Goal: Task Accomplishment & Management: Manage account settings

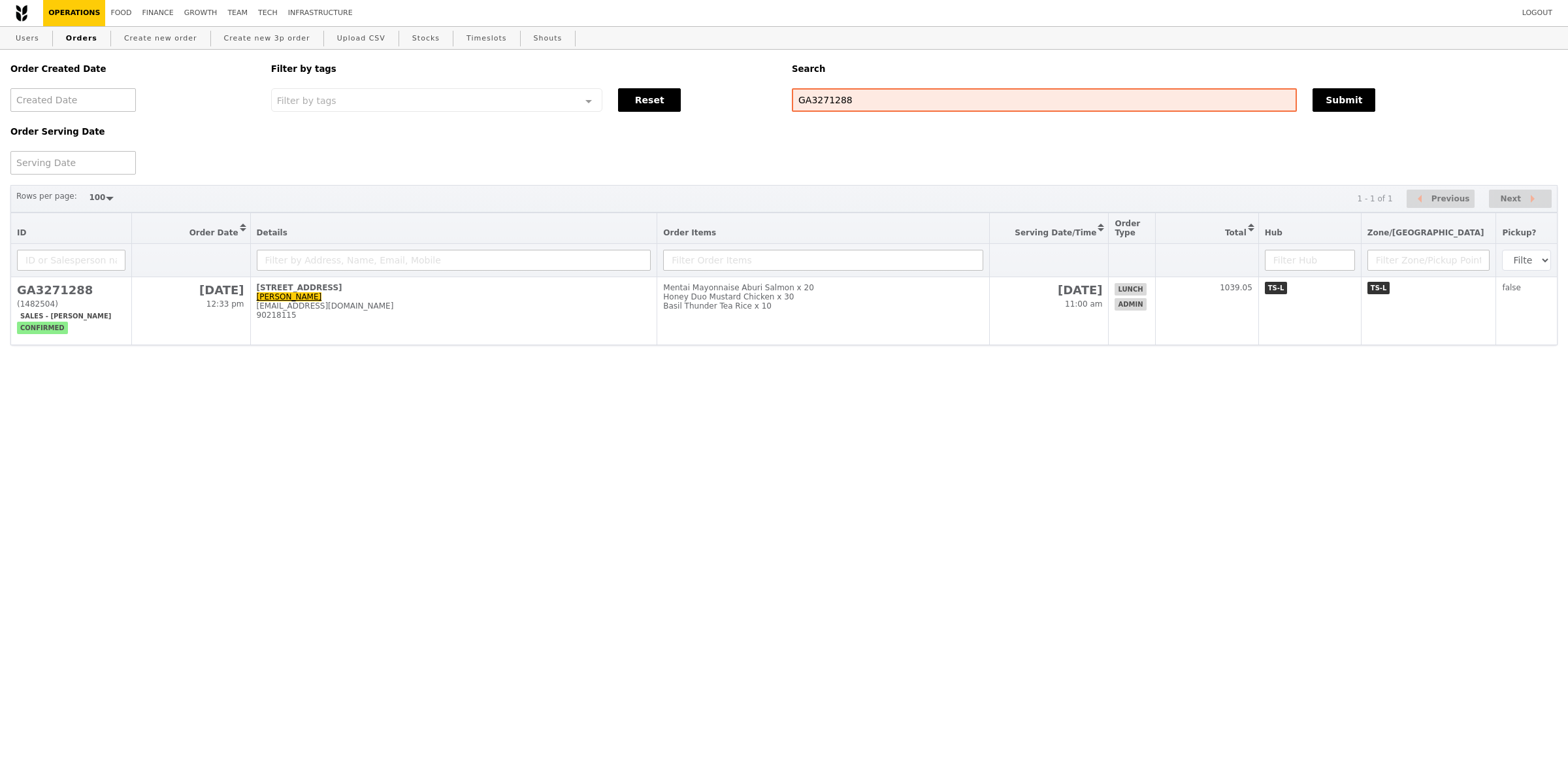
select select "100"
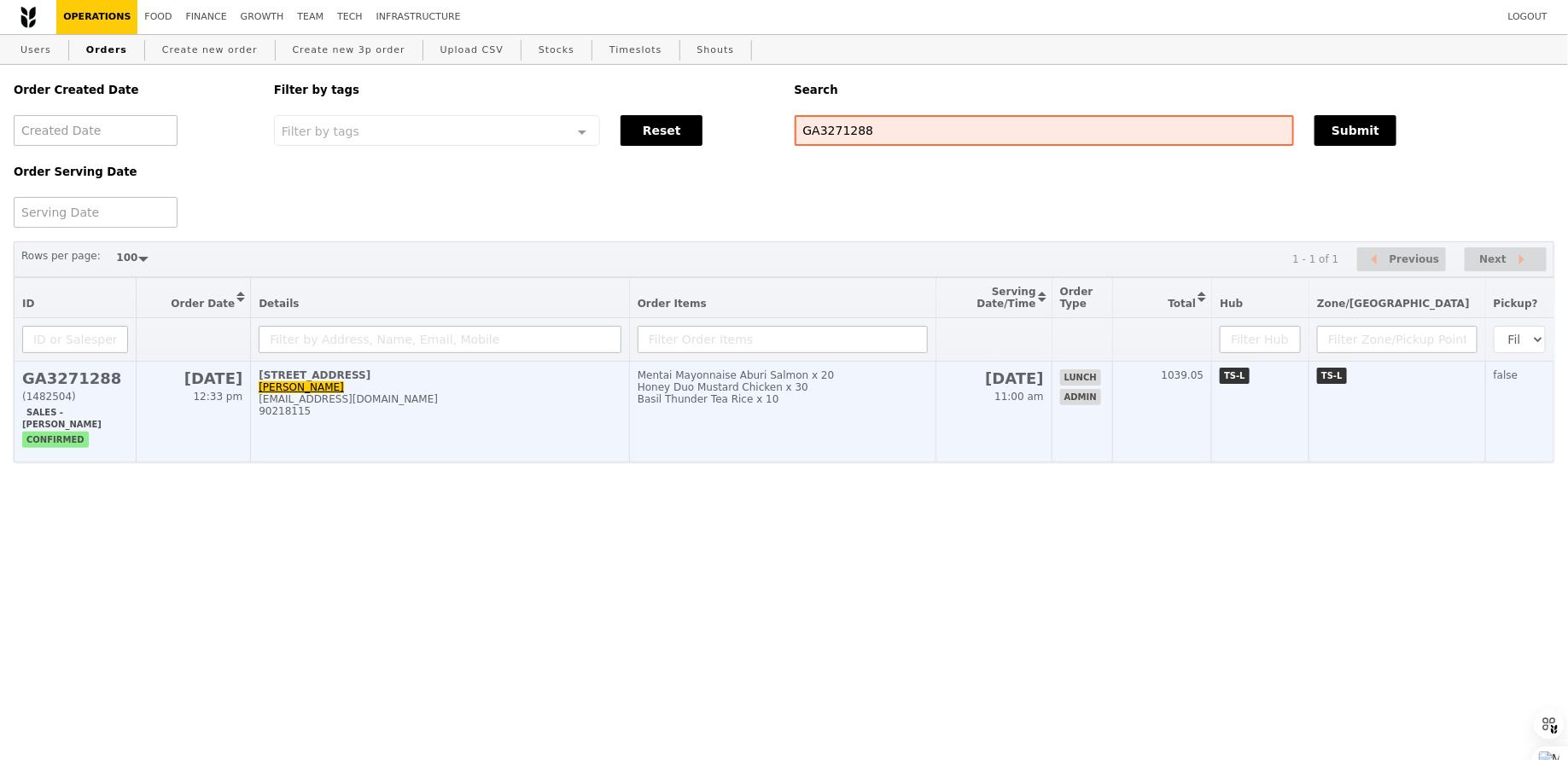
click at [715, 385] on div "Honey Duo Mustard Chicken x 30" at bounding box center [783, 387] width 290 height 12
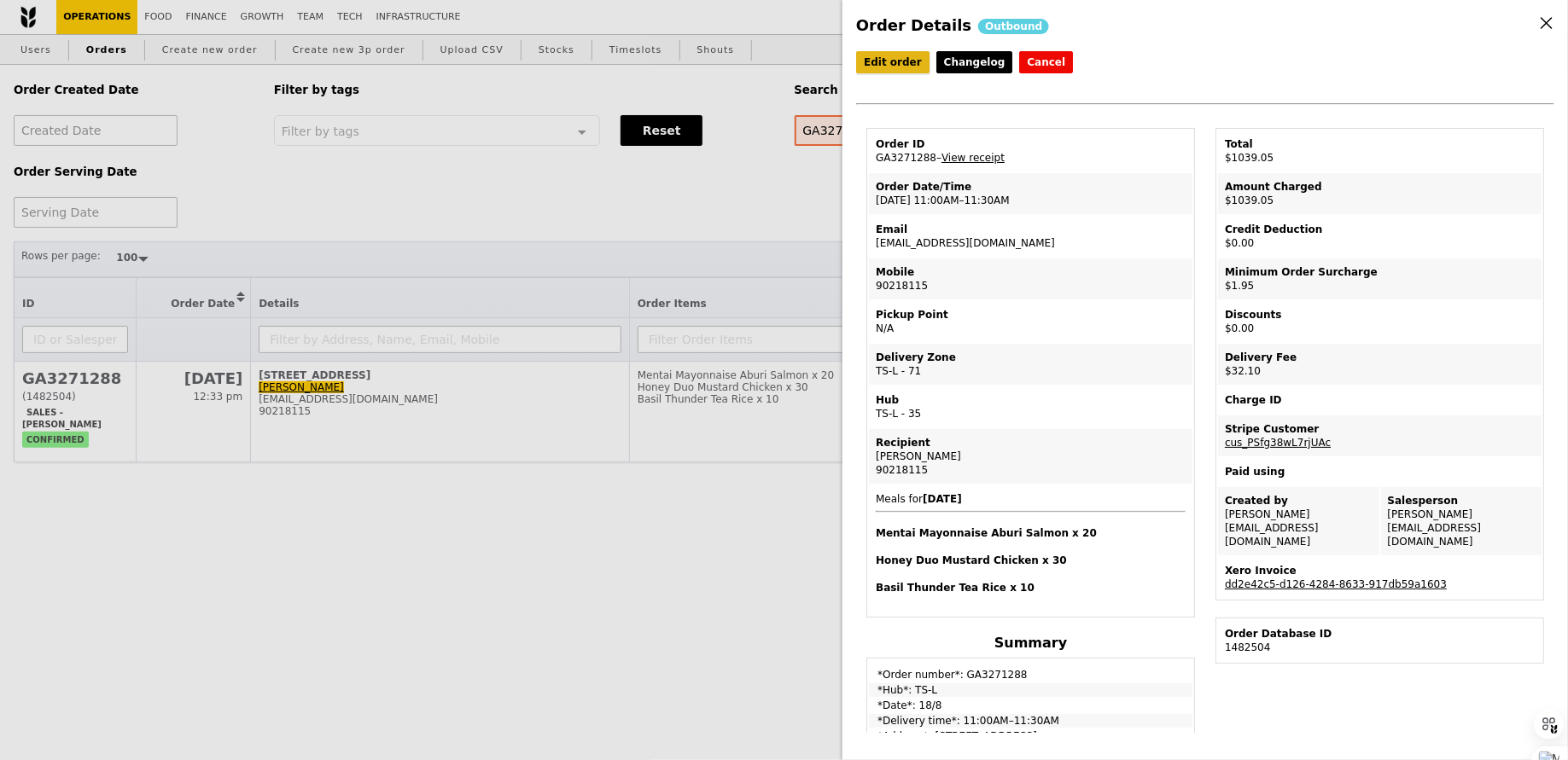
click at [893, 69] on link "Edit order" at bounding box center [892, 62] width 74 height 23
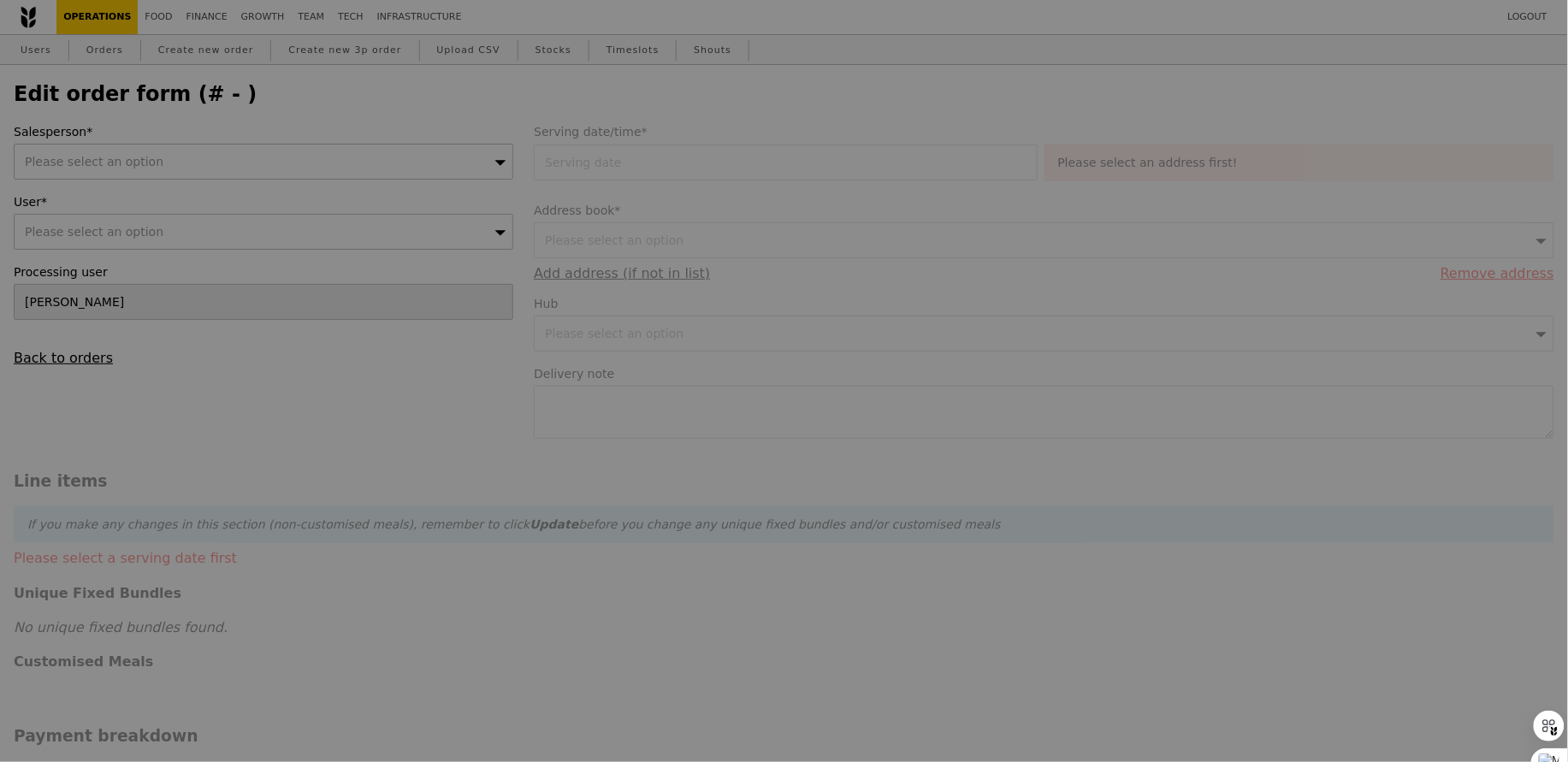
type input "18 Aug 2025"
type textarea "Please deliver to 30 Raffles Place #19-01 048622 Contact host at: 90218115 or 9…"
checkbox input "true"
type input "Loading..."
type input "1005.00"
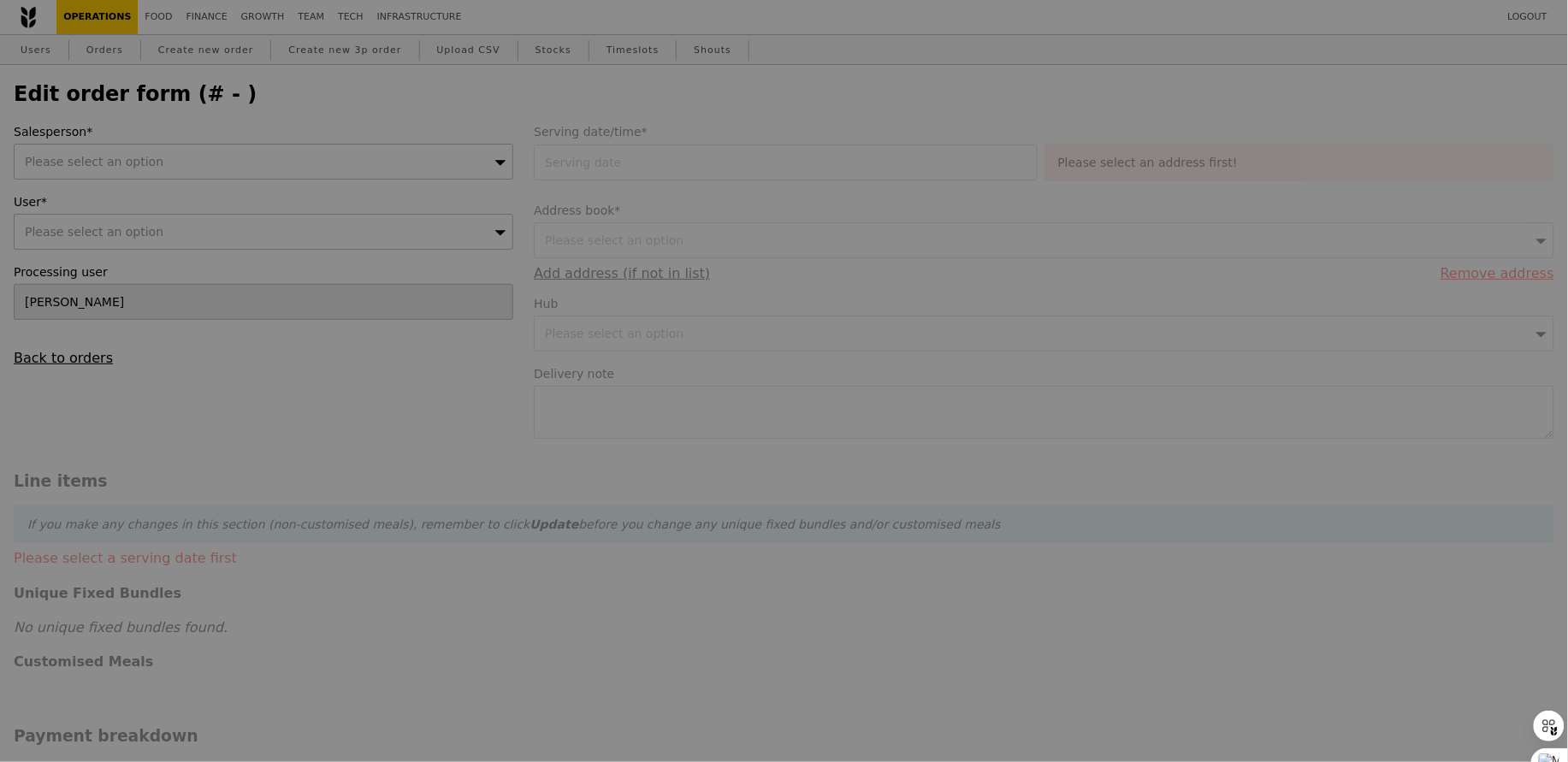
type input "1.79"
type input "1.95"
type input "29.45"
type input "32.10"
type input "1039.05"
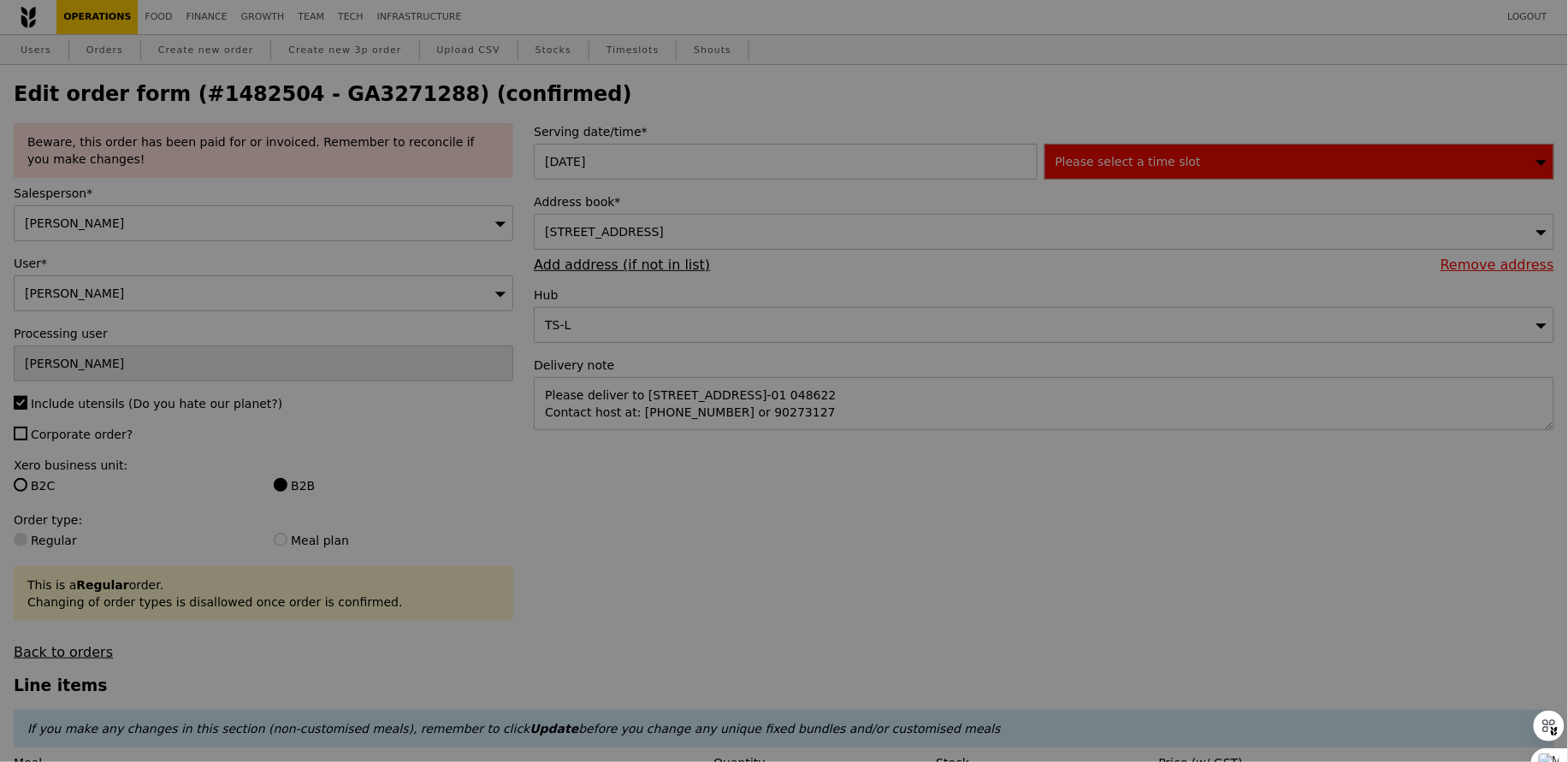
type input "461"
type input "446"
type input "487"
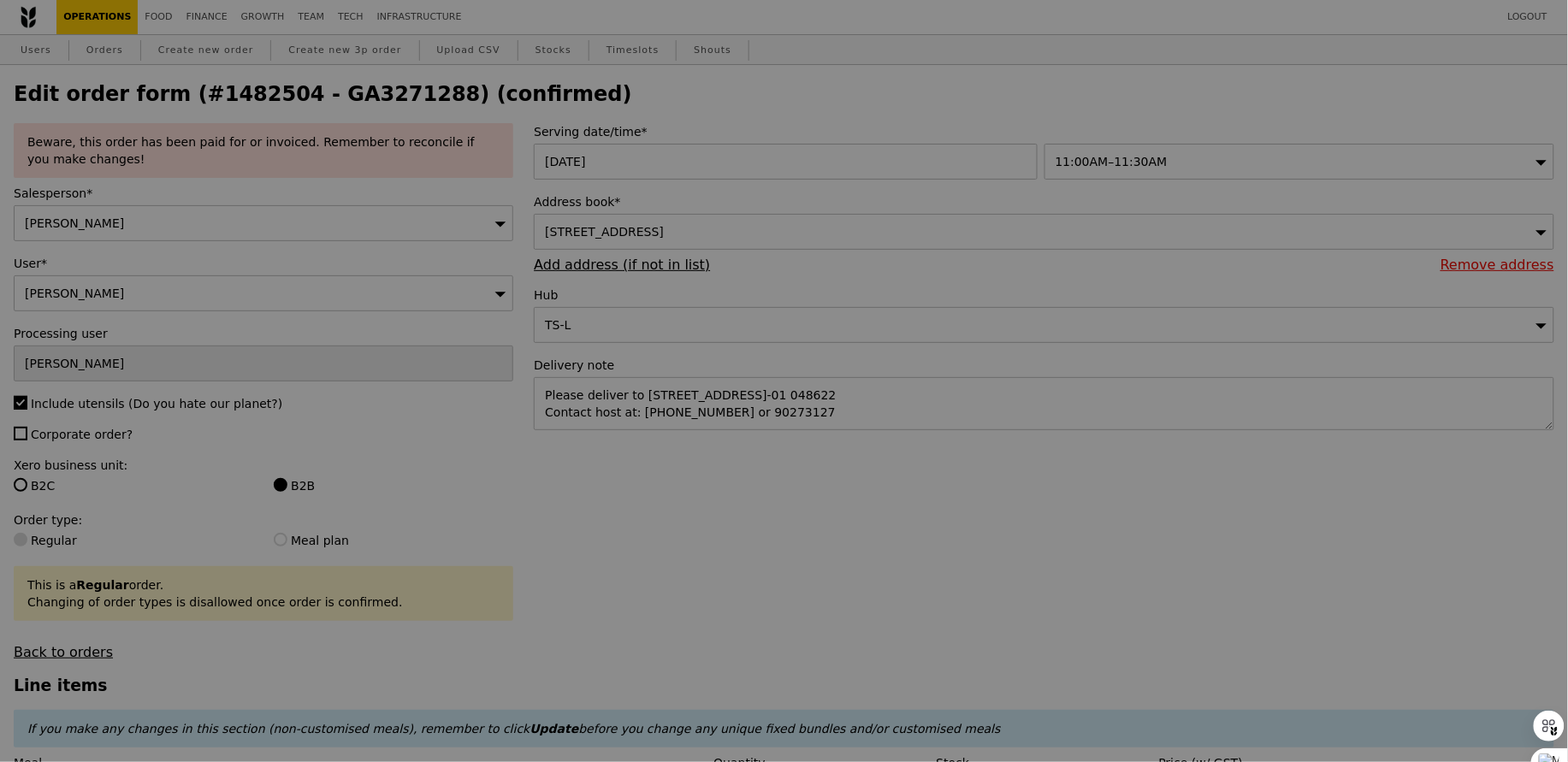
type input "Update"
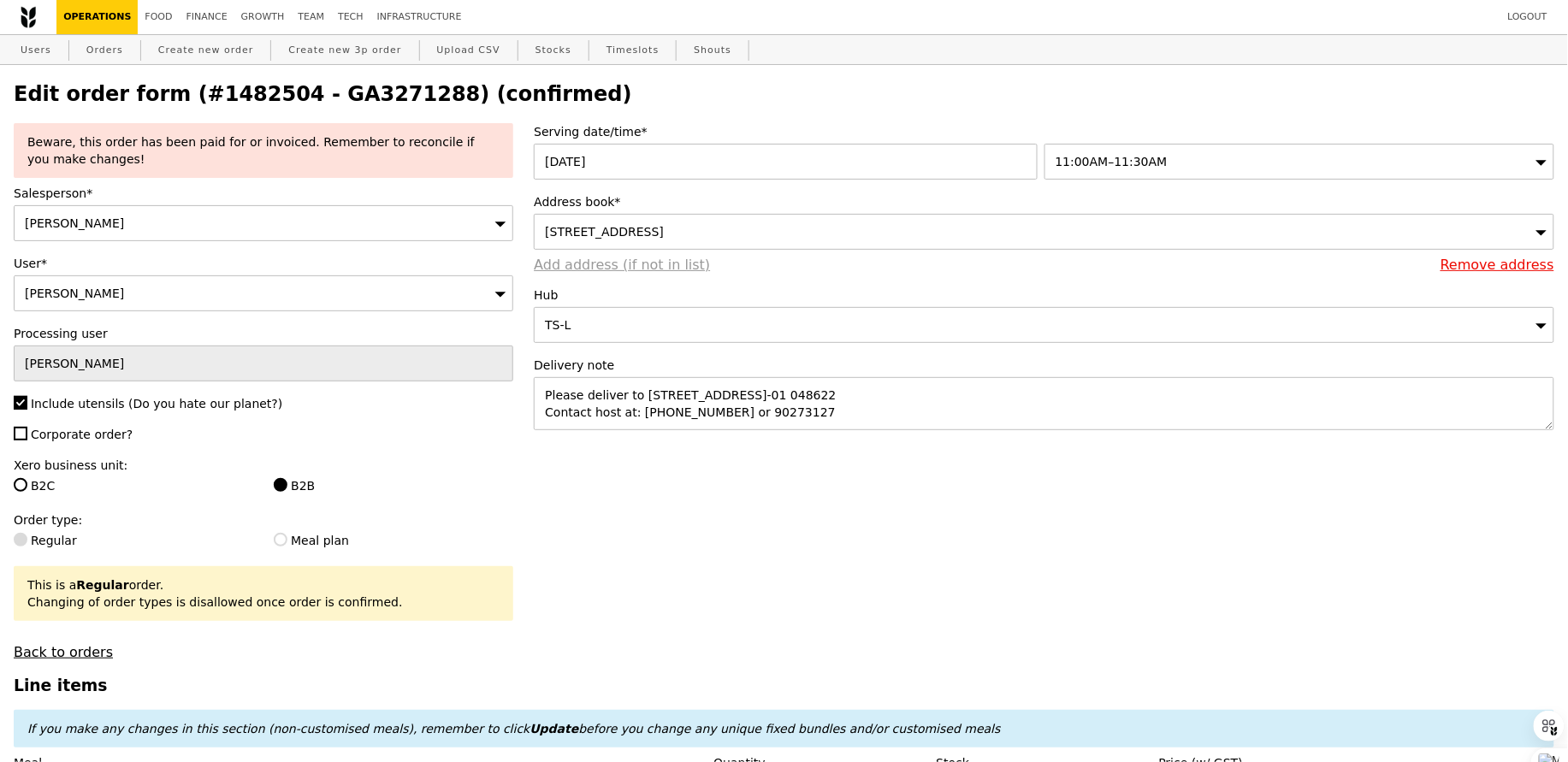
click at [636, 265] on link "Add address (if not in list)" at bounding box center [622, 264] width 176 height 17
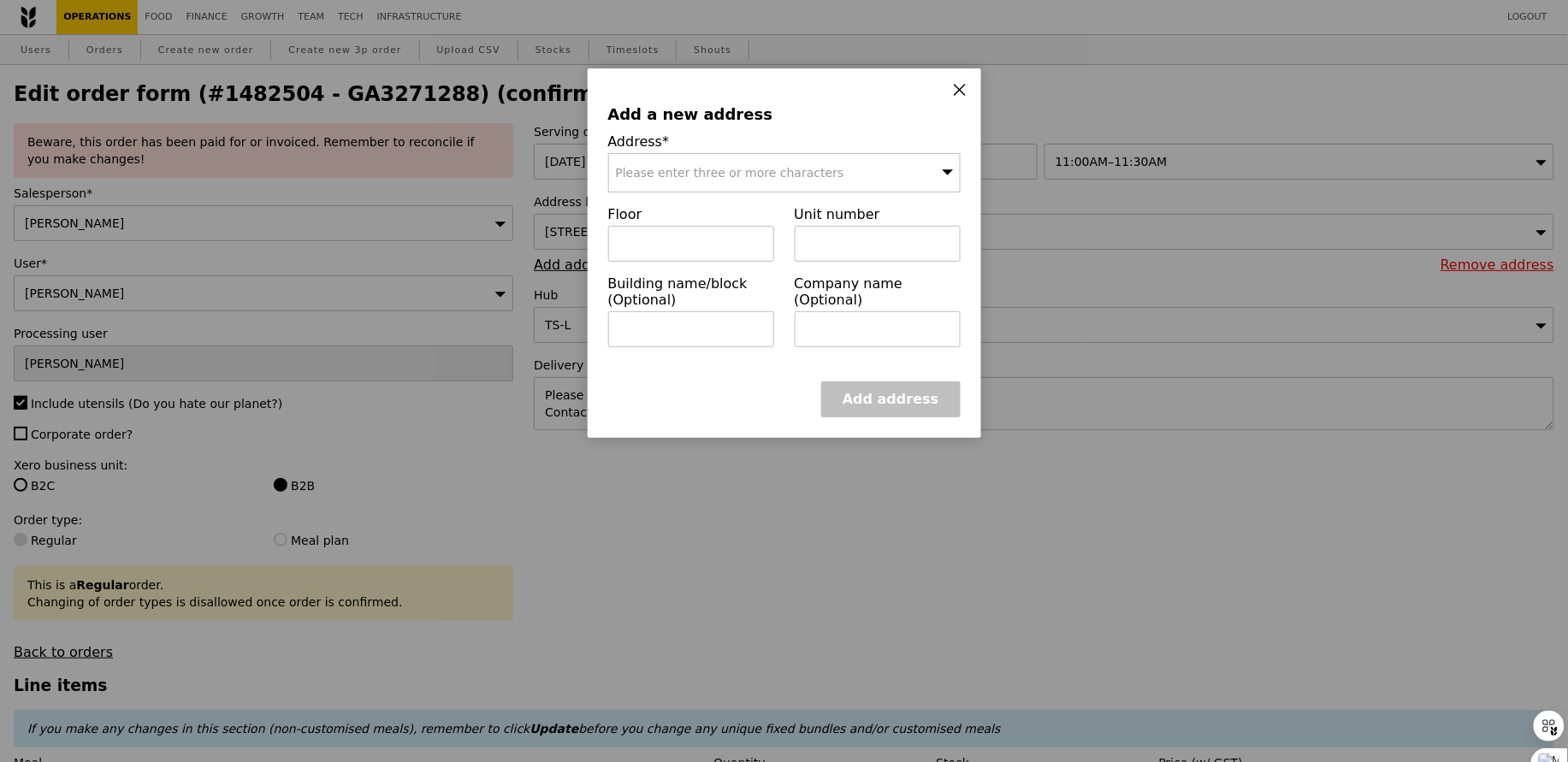
click at [679, 172] on span "Please enter three or more characters" at bounding box center [730, 173] width 228 height 14
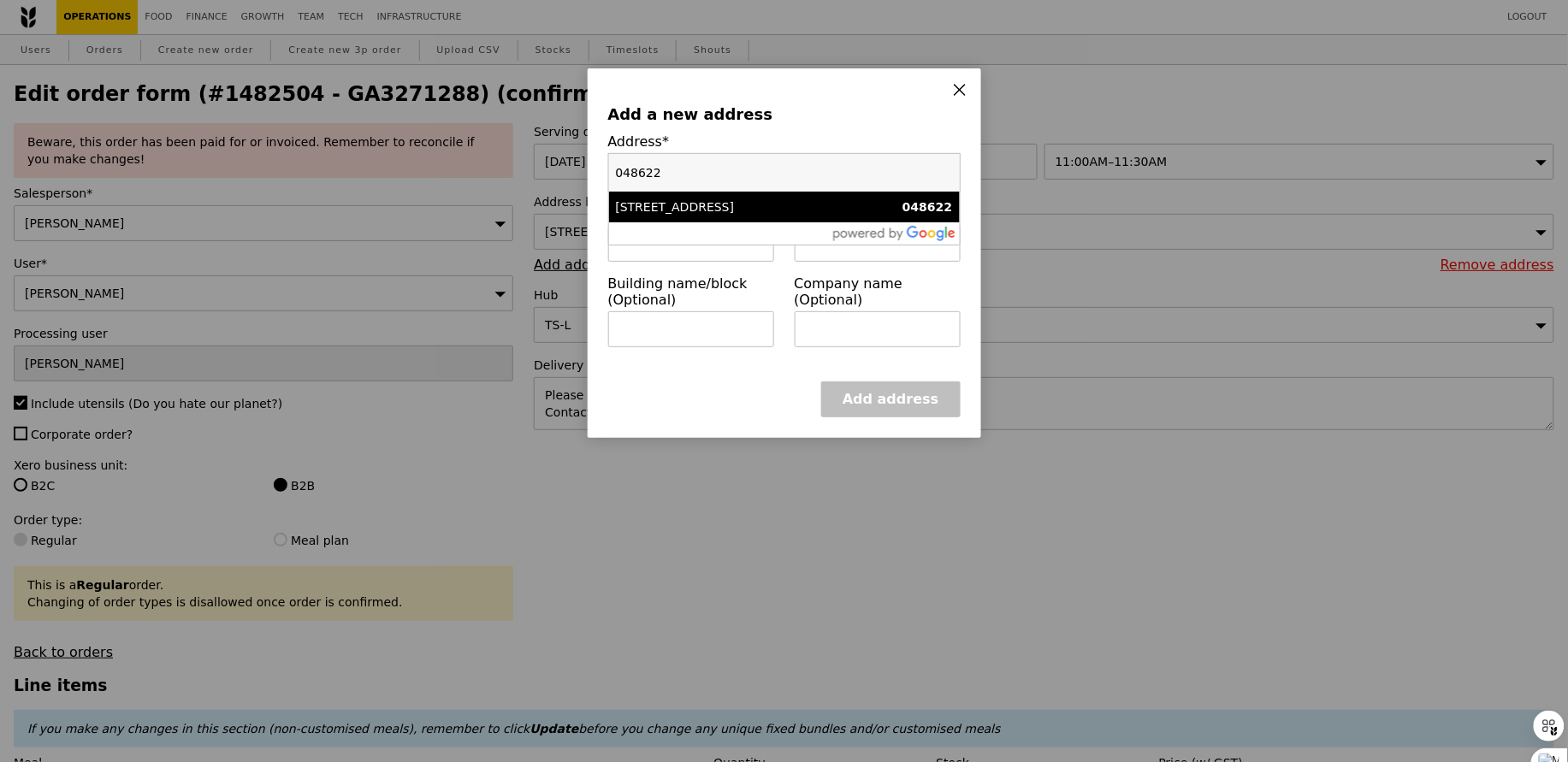
type input "048622"
click at [690, 213] on div "30 Raffles Place" at bounding box center [742, 206] width 253 height 17
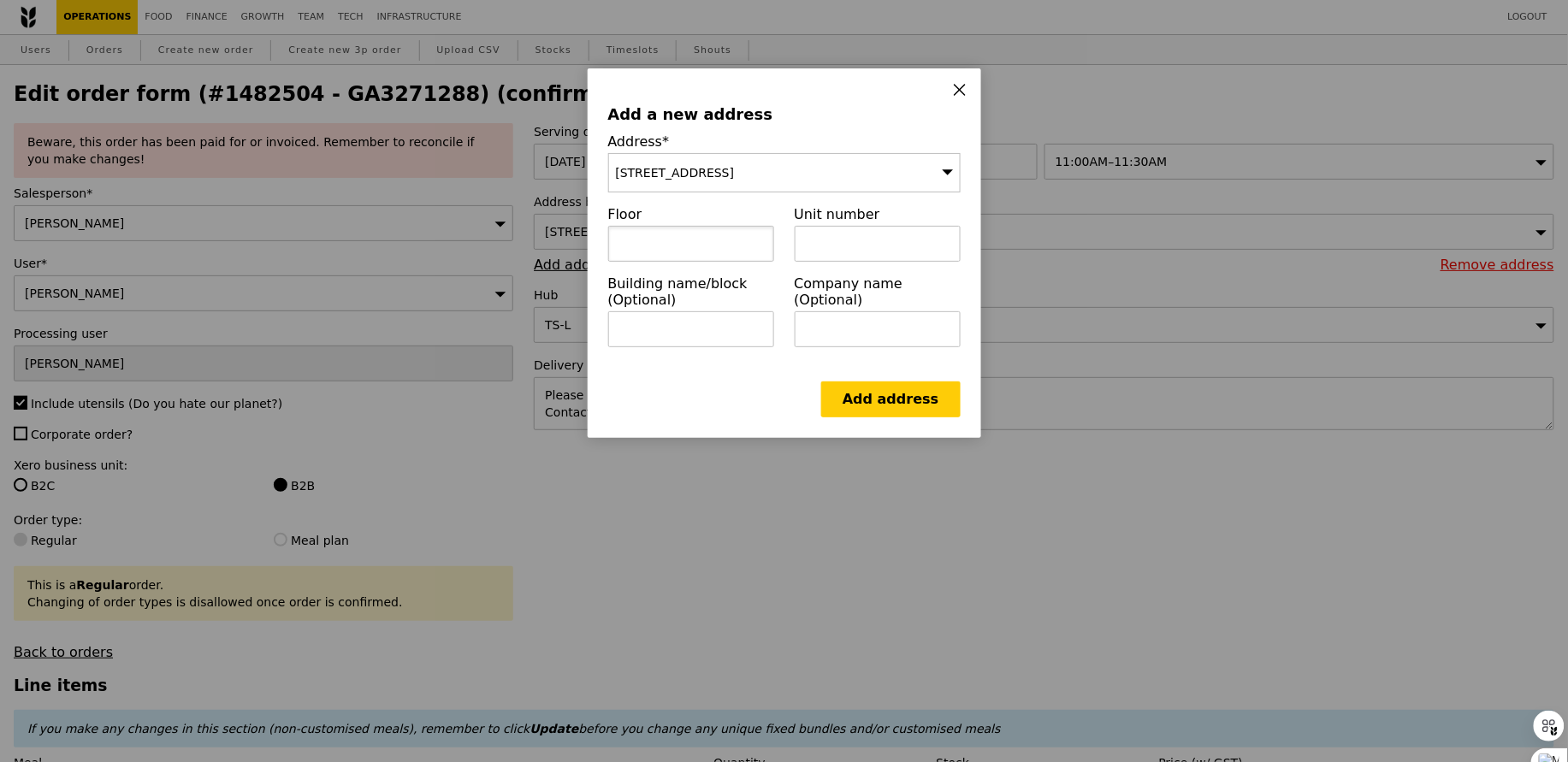
click at [717, 239] on input "text" at bounding box center [691, 244] width 166 height 36
type input "19"
type input "01"
click at [909, 387] on link "Add address" at bounding box center [890, 399] width 139 height 36
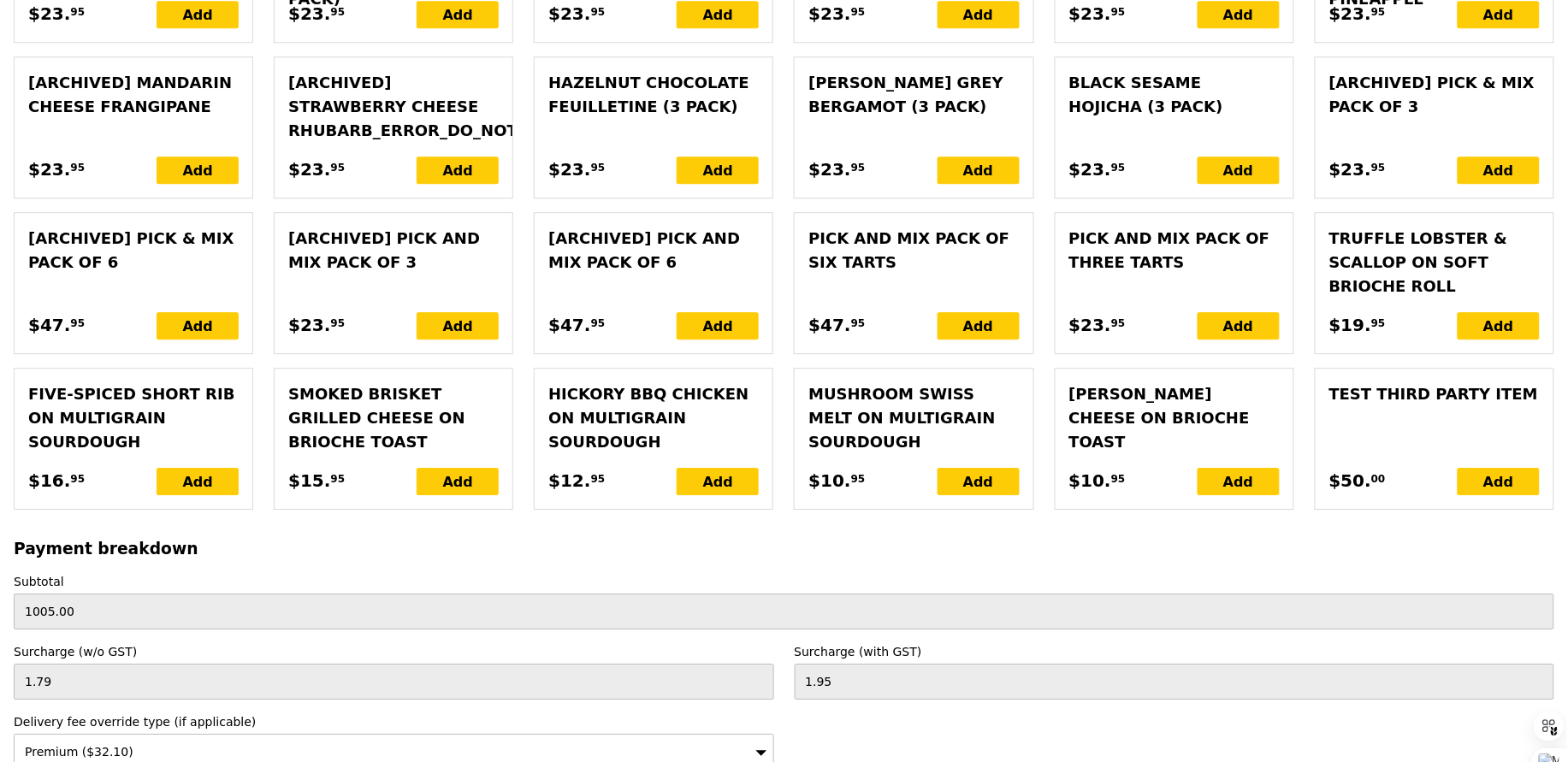
scroll to position [4066, 0]
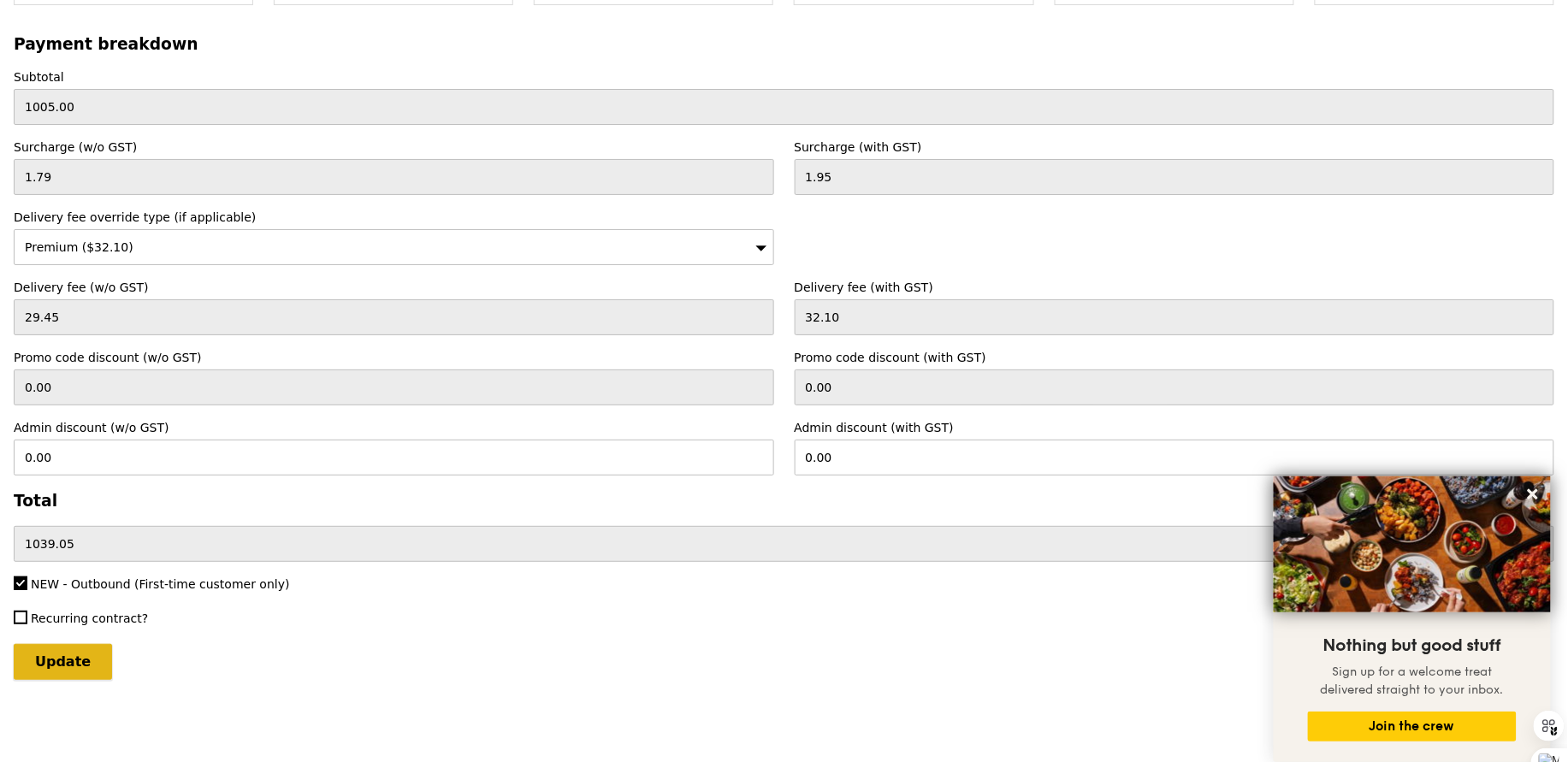
click at [32, 670] on input "Update" at bounding box center [63, 662] width 98 height 36
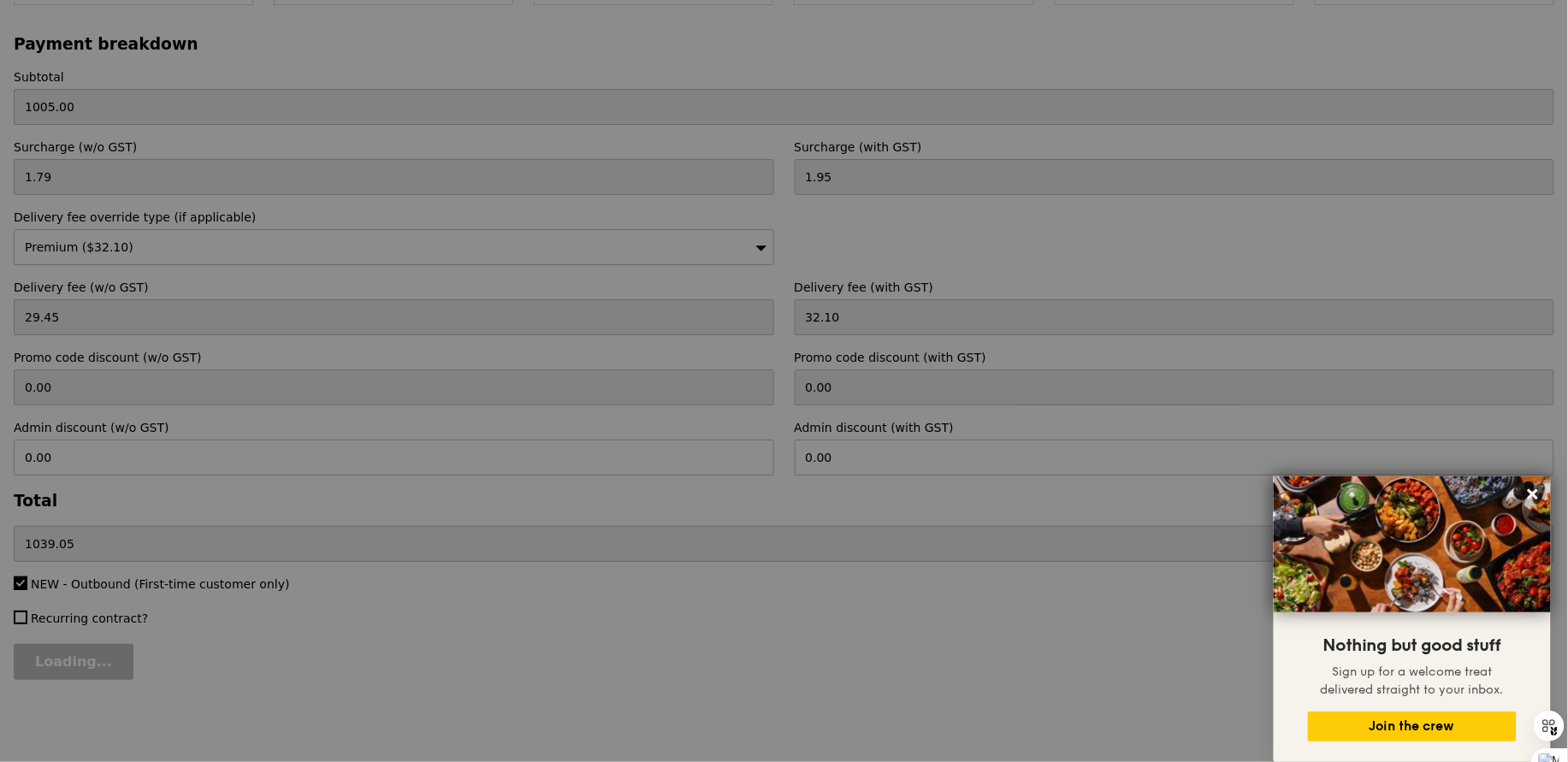
type input "Update"
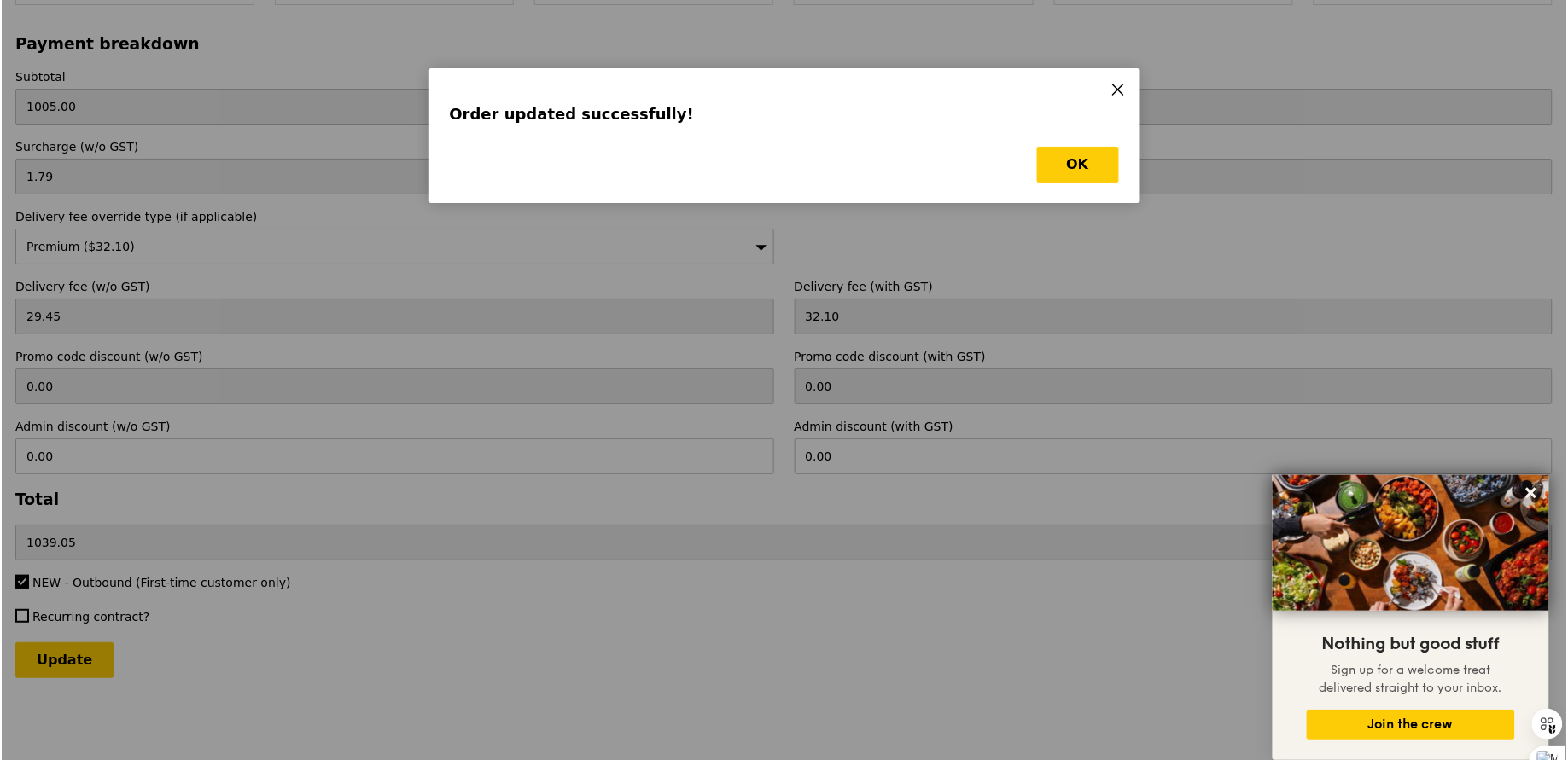
scroll to position [0, 0]
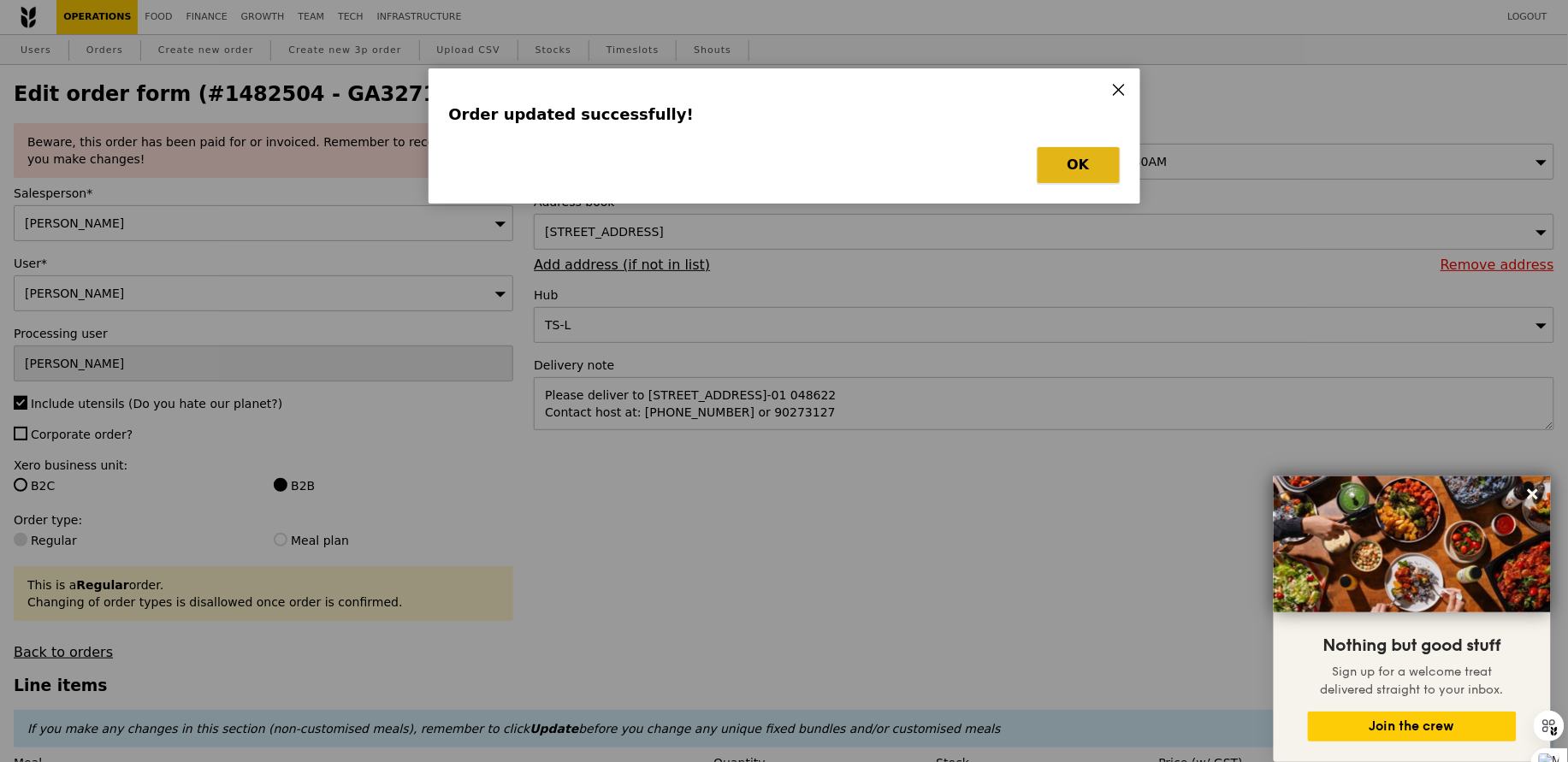
click at [1053, 159] on button "OK" at bounding box center [1078, 165] width 82 height 36
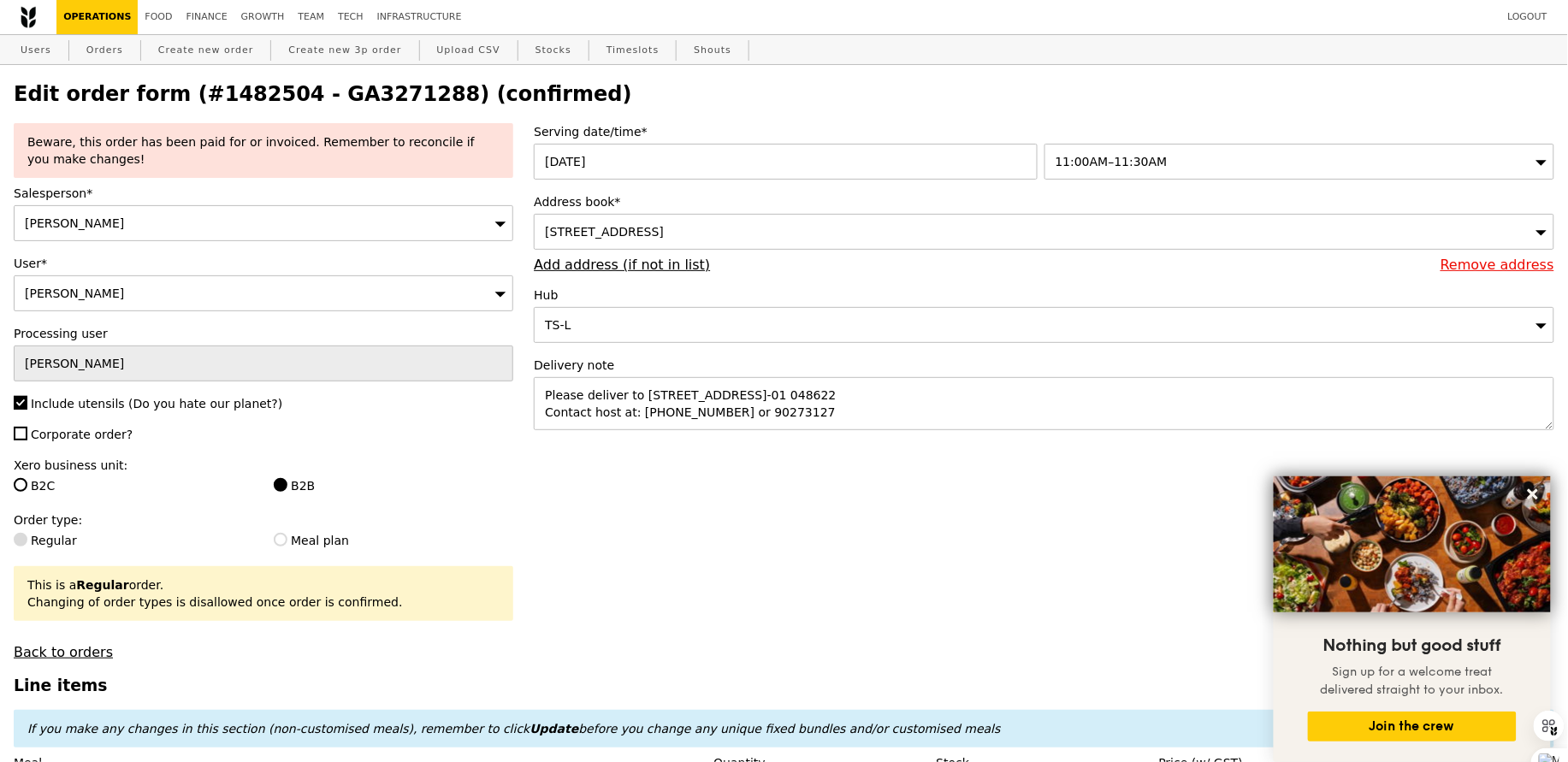
click at [351, 93] on h2 "Edit order form (#1482504 - GA3271288) (confirmed)" at bounding box center [784, 93] width 1540 height 24
copy h2 "GA3271288"
click at [89, 48] on link "Orders" at bounding box center [104, 50] width 50 height 30
select select "100"
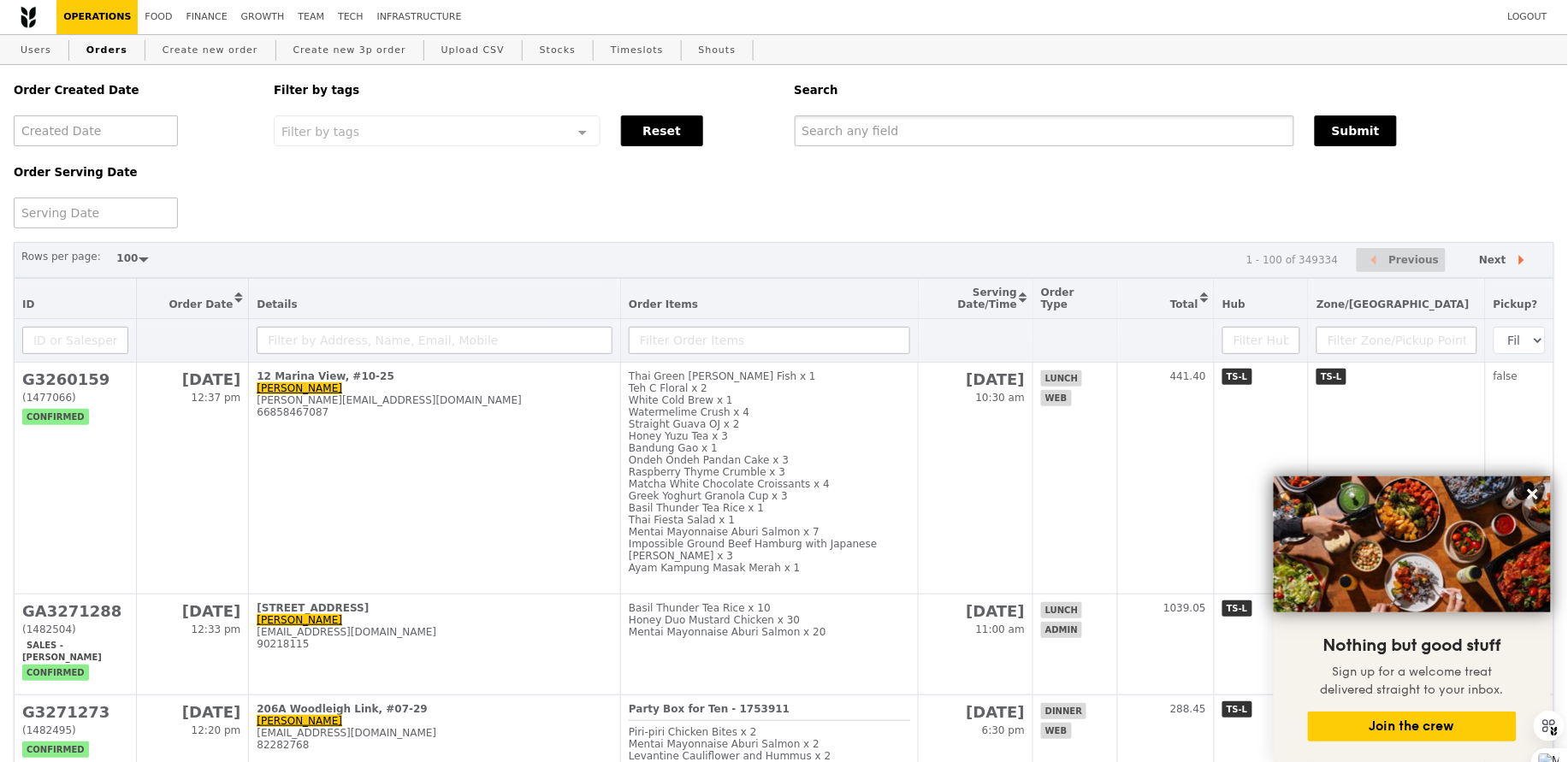
click at [966, 128] on input "text" at bounding box center [1045, 130] width 500 height 30
paste input "GA3271288"
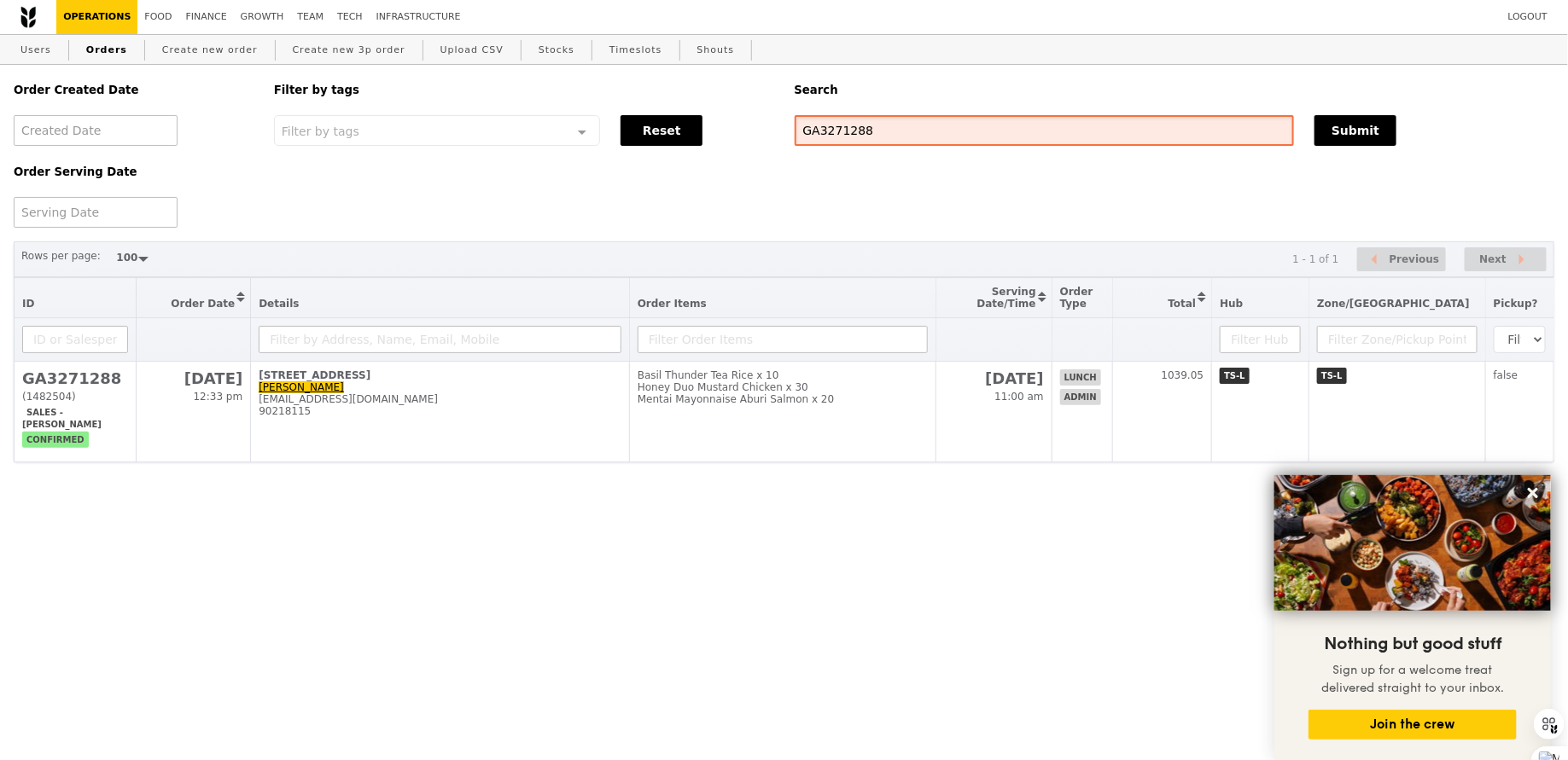
type input "GA3271288"
